Goal: Transaction & Acquisition: Purchase product/service

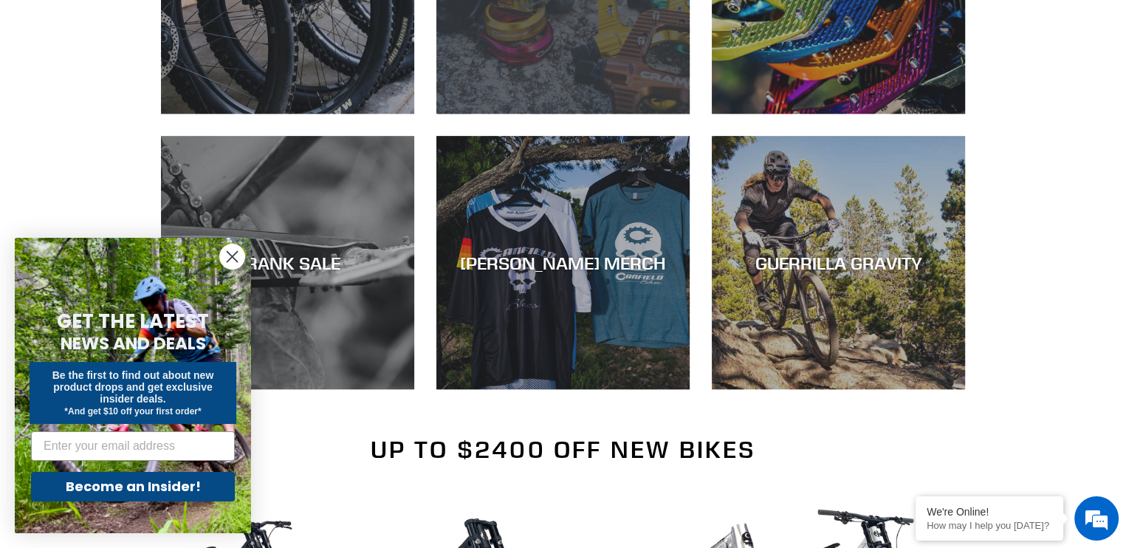
scroll to position [1107, 0]
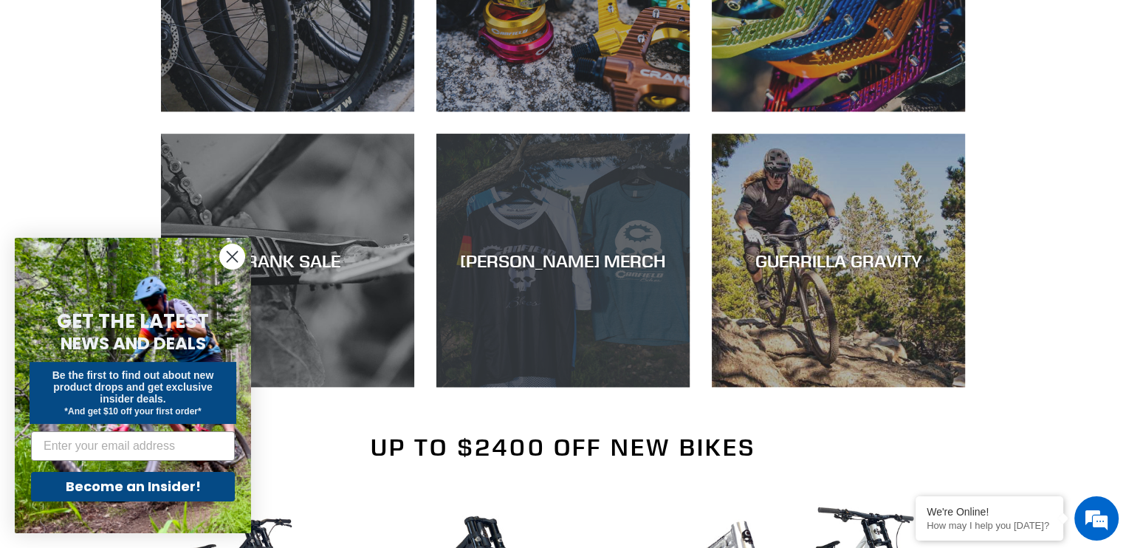
click at [618, 387] on div "[PERSON_NAME] MERCH" at bounding box center [562, 387] width 253 height 0
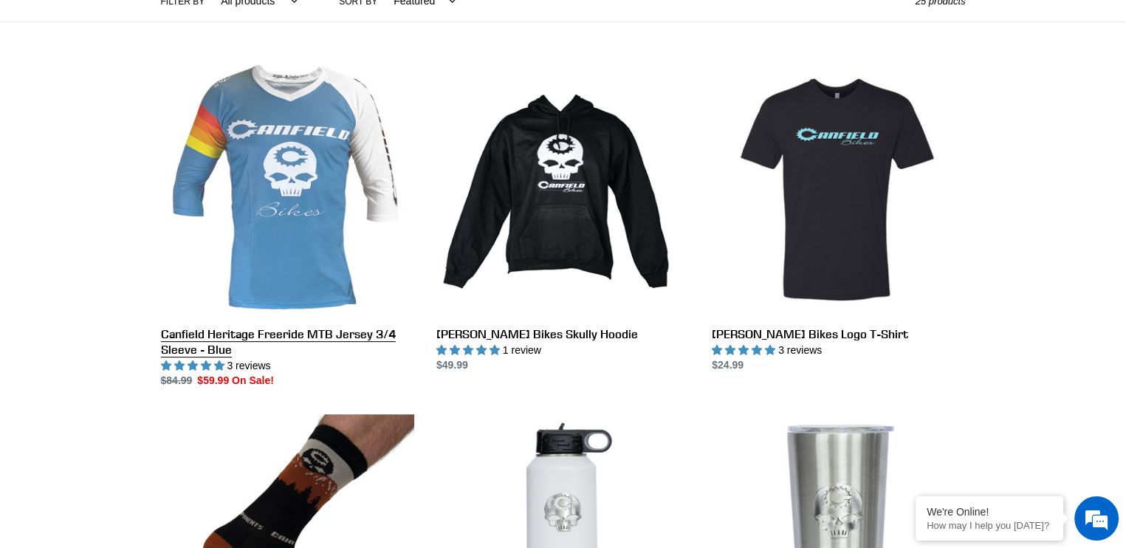
scroll to position [369, 0]
click at [256, 171] on link "Canfield Heritage Freeride MTB Jersey 3/4 Sleeve - Blue" at bounding box center [287, 226] width 253 height 326
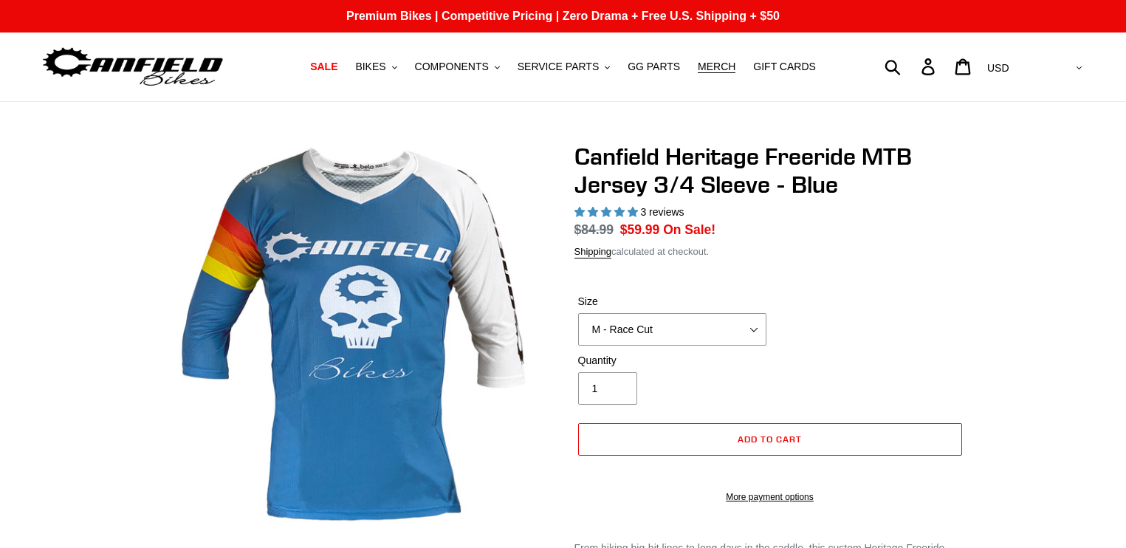
select select "highest-rating"
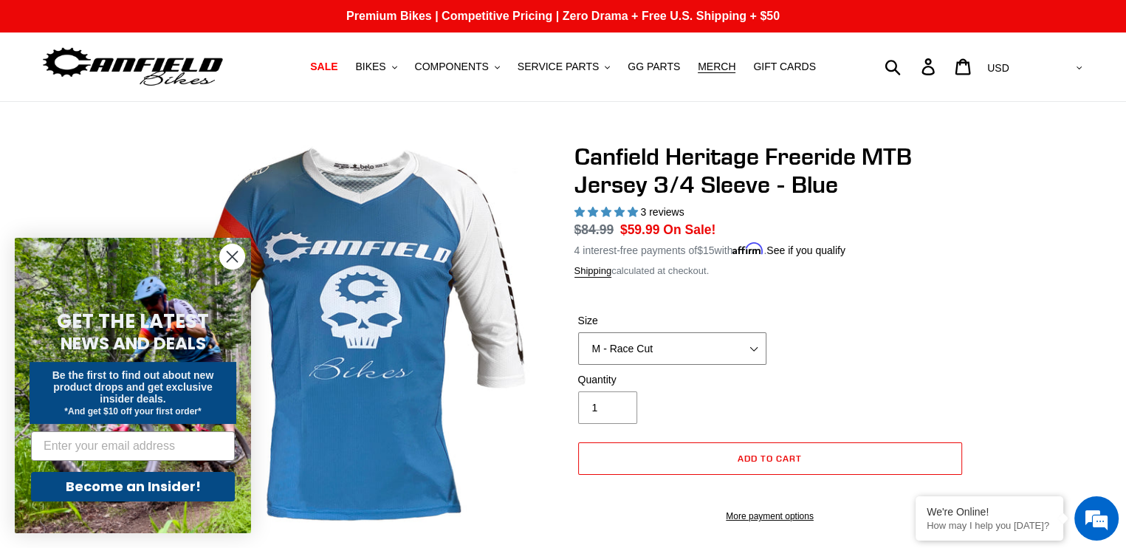
click at [652, 346] on select "S - Race Cut M - Race Cut L - Race Cut XL - Race Cut XXL - Race Cut S - Club Cu…" at bounding box center [672, 348] width 188 height 32
select select "XL - Club Cut"
click at [578, 332] on select "S - Race Cut M - Race Cut L - Race Cut XL - Race Cut XXL - Race Cut S - Club Cu…" at bounding box center [672, 348] width 188 height 32
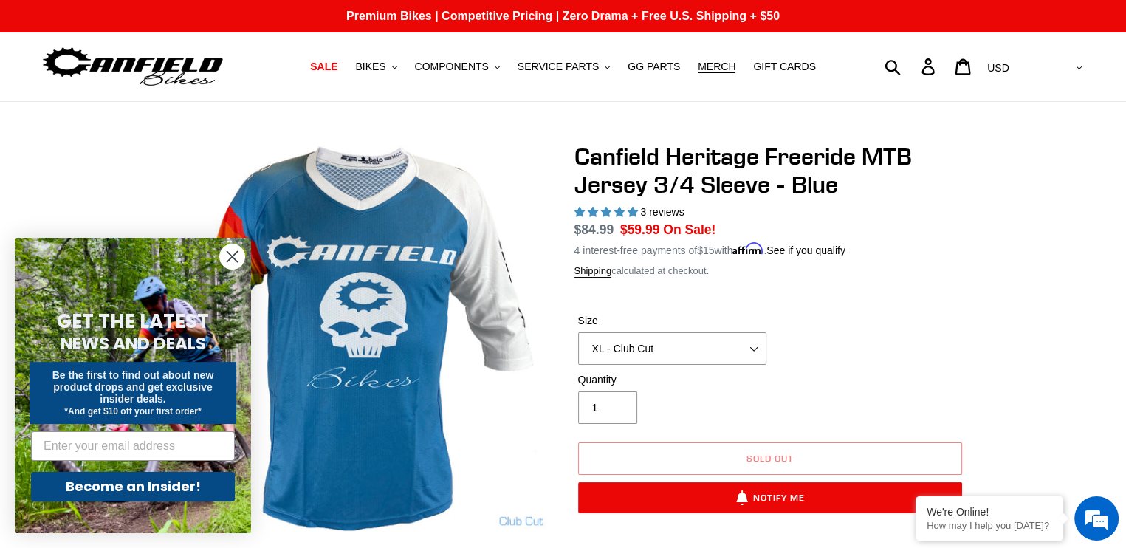
click at [124, 80] on img at bounding box center [133, 67] width 185 height 46
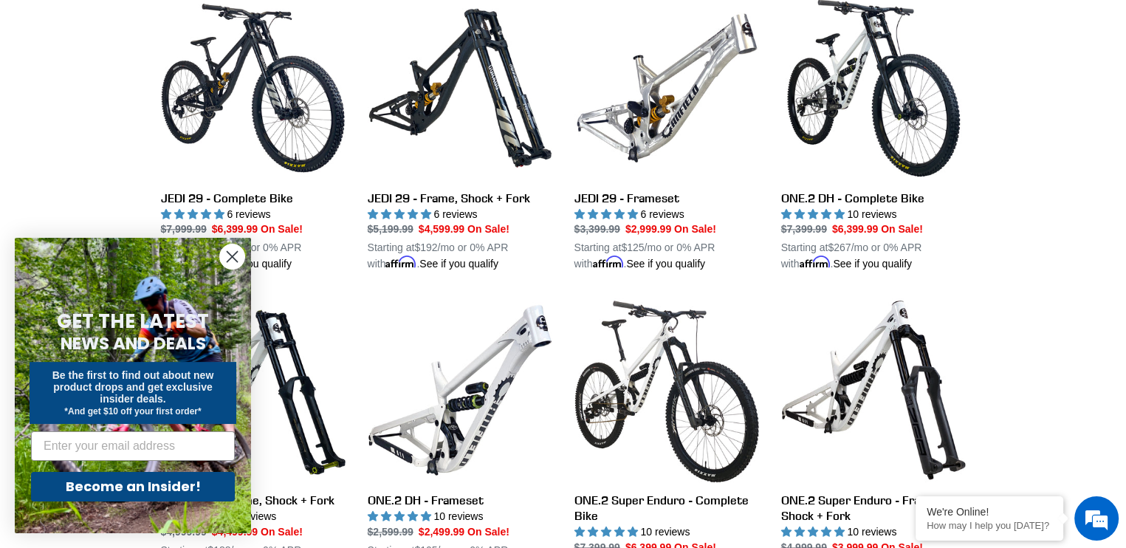
scroll to position [1624, 0]
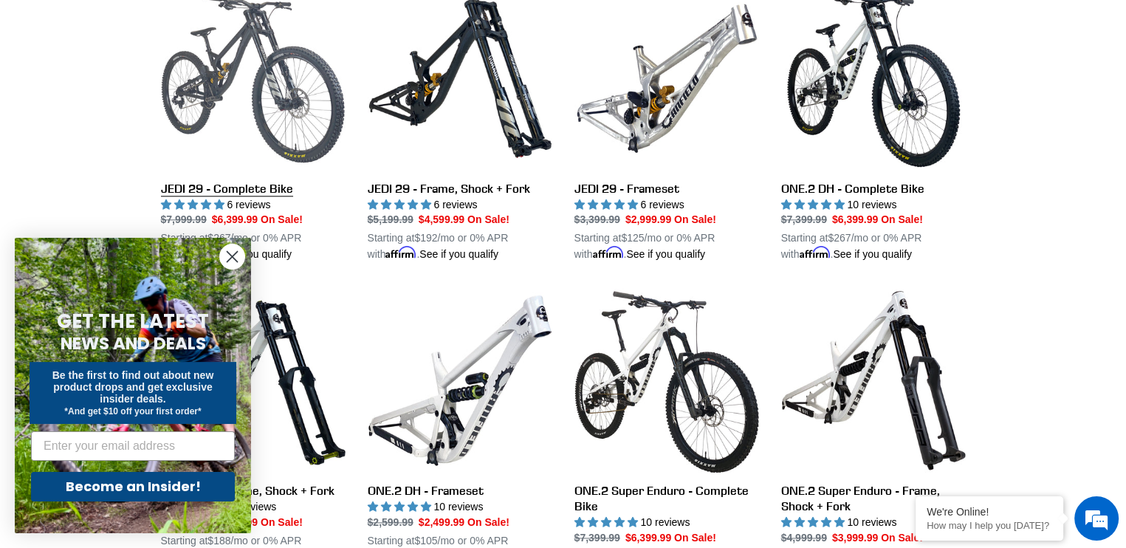
drag, startPoint x: 215, startPoint y: 258, endPoint x: 286, endPoint y: 239, distance: 73.9
click at [217, 258] on form "GET THE LATEST NEWS AND DEALS Be the first to find out about new product drops …" at bounding box center [133, 385] width 236 height 295
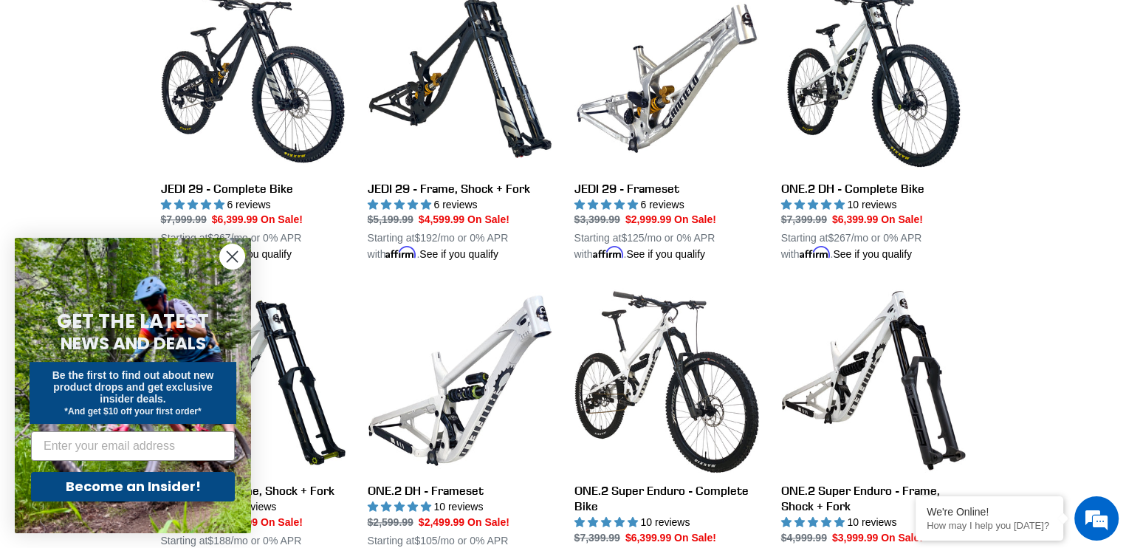
click at [226, 247] on circle "Close dialog" at bounding box center [232, 256] width 24 height 24
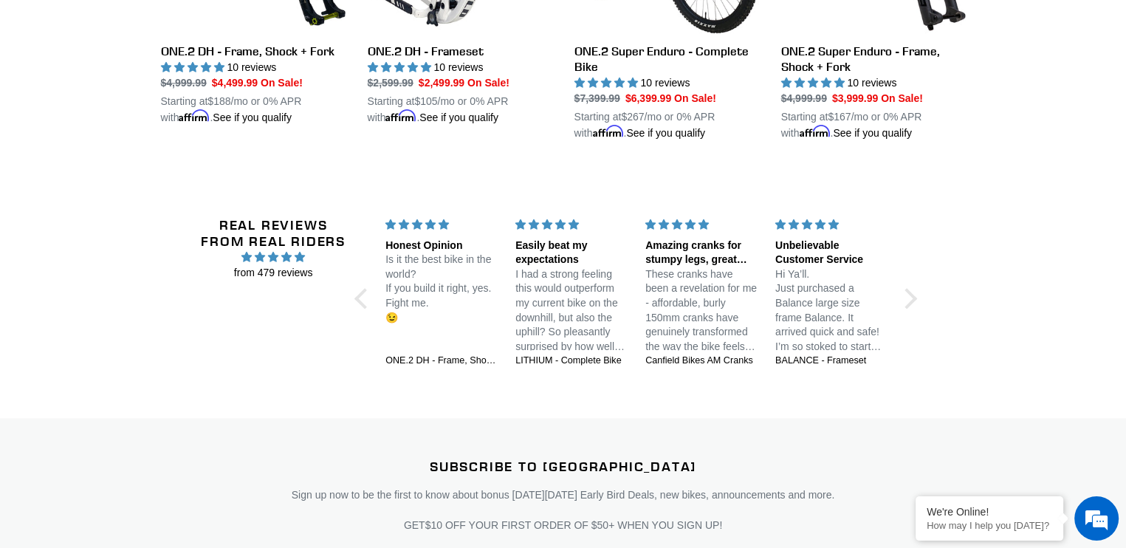
scroll to position [2214, 0]
